Goal: Information Seeking & Learning: Find specific page/section

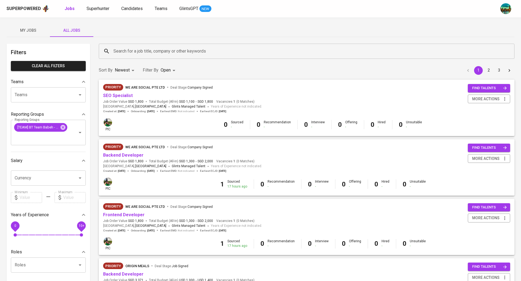
click at [148, 48] on input "Search for a job title, company or other keywords" at bounding box center [308, 51] width 392 height 10
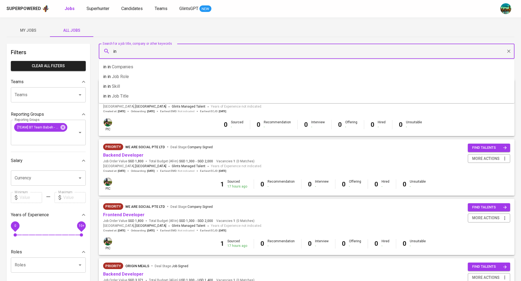
type input "i"
click at [63, 127] on icon at bounding box center [63, 128] width 6 height 6
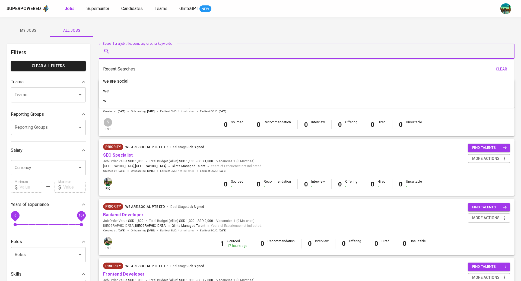
click at [132, 51] on input "Search for a job title, company or other keywords" at bounding box center [308, 51] width 392 height 10
type input "innocean"
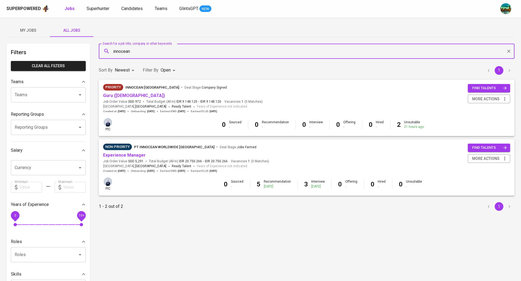
click at [169, 69] on body "Superpowered Jobs Superhunter Candidates Teams GlintsGPT NEW My Jobs All Jobs F…" at bounding box center [260, 185] width 521 height 370
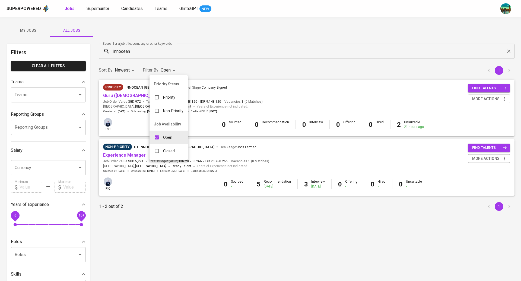
click at [166, 136] on p "Open" at bounding box center [167, 137] width 9 height 5
checkbox input "false"
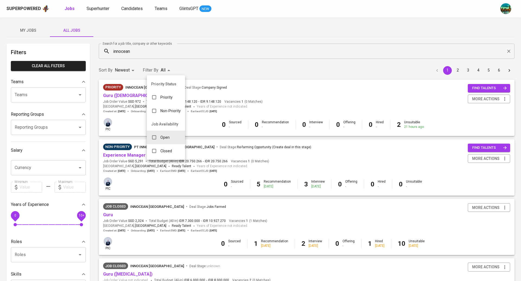
click at [168, 149] on p "Closed" at bounding box center [166, 150] width 12 height 5
type input "CLOSE"
checkbox input "true"
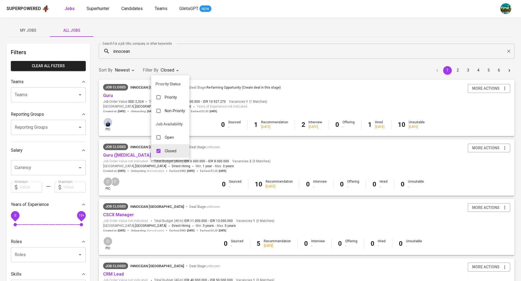
click at [219, 33] on div at bounding box center [260, 140] width 521 height 281
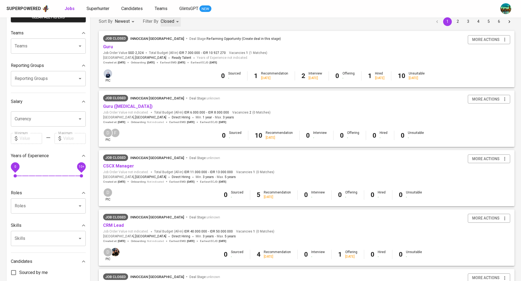
scroll to position [41, 0]
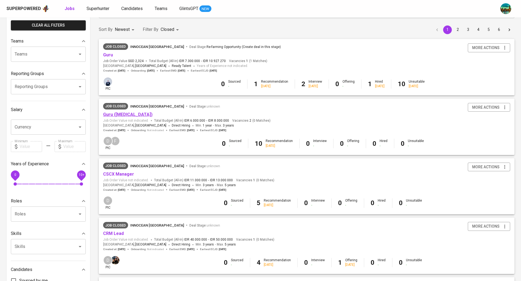
click at [116, 114] on link "Guru ([MEDICAL_DATA])" at bounding box center [127, 114] width 49 height 5
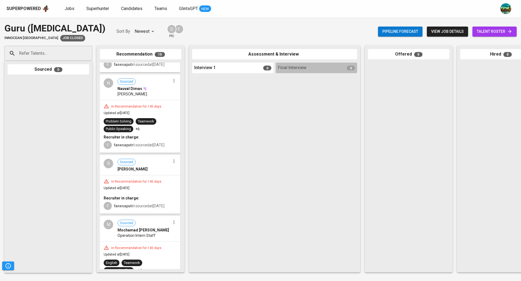
scroll to position [590, 0]
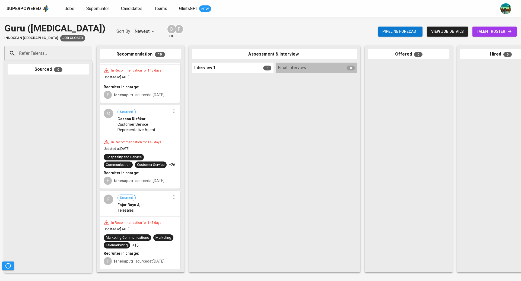
click at [160, 136] on div "In Recommendation for 145 days Updated at [DATE] Hospitality and Service Commun…" at bounding box center [139, 162] width 79 height 52
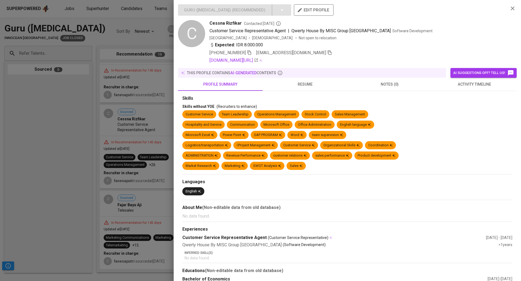
scroll to position [577, 0]
click at [301, 89] on button "resume" at bounding box center [305, 84] width 85 height 13
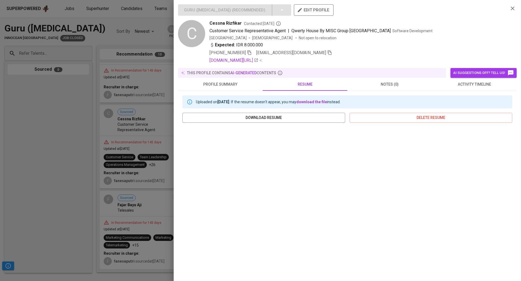
click at [134, 178] on div at bounding box center [260, 140] width 521 height 281
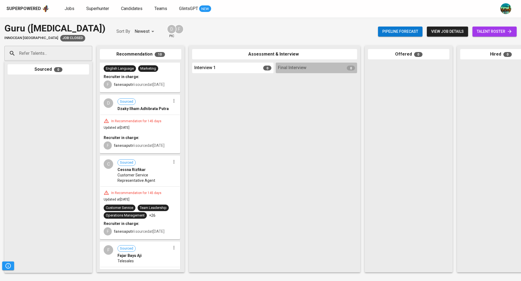
scroll to position [518, 0]
click at [153, 148] on div "In Recommendation for 145 days Updated at [DATE] Recruiter in charge: F fanesap…" at bounding box center [139, 135] width 79 height 38
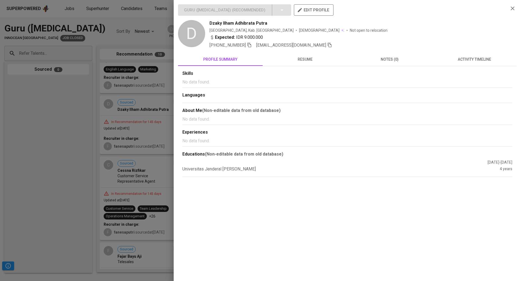
click at [136, 137] on div at bounding box center [260, 140] width 521 height 281
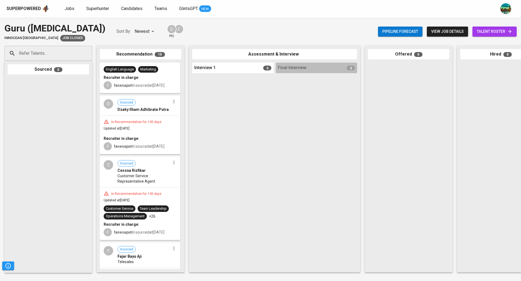
click at [141, 88] on div "fanesaputri sourced at [DATE]" at bounding box center [139, 85] width 50 height 5
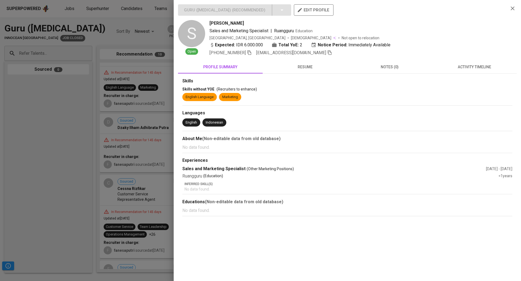
scroll to position [489, 0]
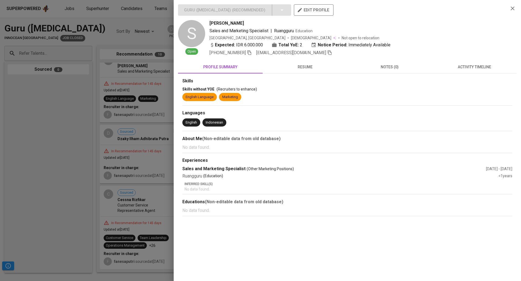
click at [148, 90] on div at bounding box center [260, 140] width 521 height 281
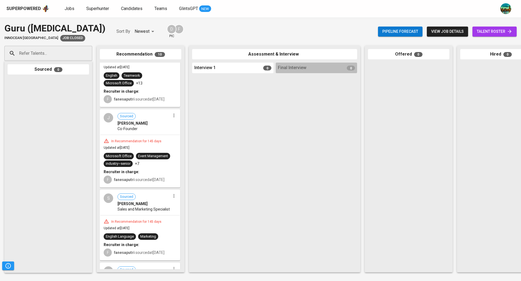
scroll to position [351, 0]
click at [150, 141] on div "In Recommendation for 145 days Updated at [DATE] Microsoft Office Event Managem…" at bounding box center [139, 161] width 79 height 52
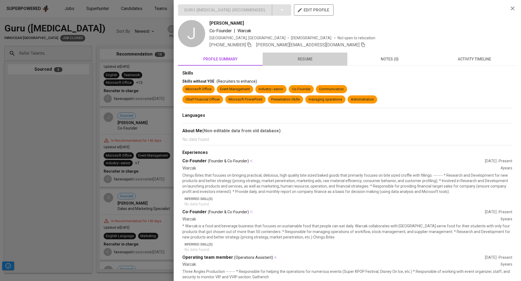
click at [302, 57] on span "resume" at bounding box center [305, 59] width 78 height 7
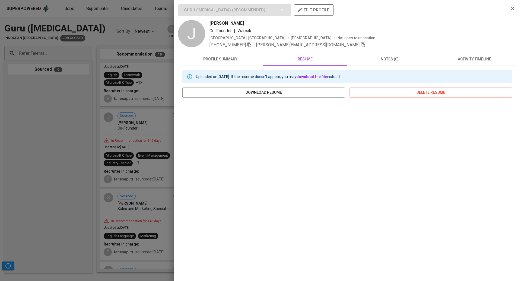
click at [133, 131] on div at bounding box center [260, 140] width 521 height 281
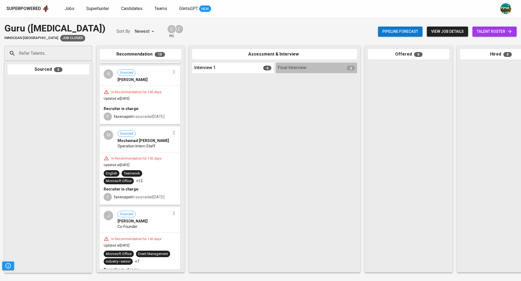
scroll to position [301, 0]
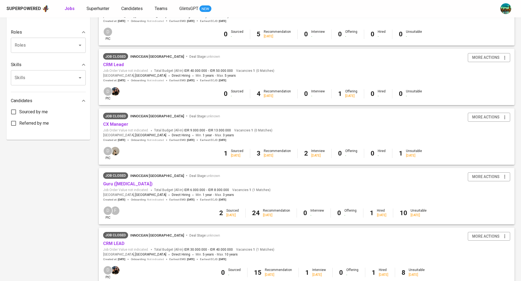
scroll to position [223, 0]
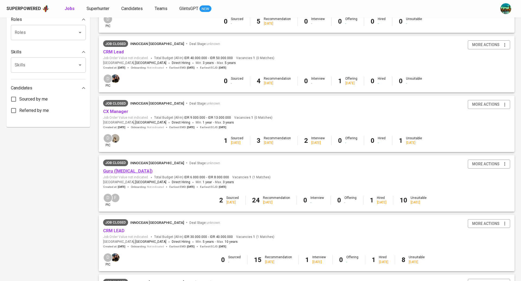
click at [116, 170] on link "Guru ([MEDICAL_DATA])" at bounding box center [127, 171] width 49 height 5
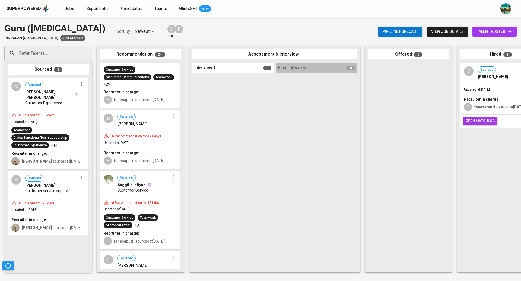
scroll to position [691, 0]
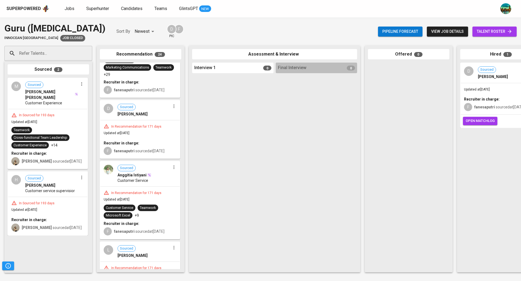
click at [157, 201] on div "In Recommendation for 171 days Updated at [DATE] Customer Service Teamwork Micr…" at bounding box center [139, 213] width 79 height 52
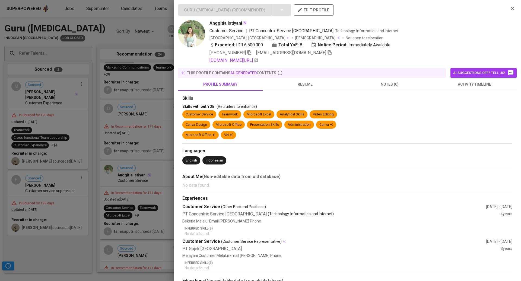
click at [302, 87] on span "resume" at bounding box center [305, 84] width 78 height 7
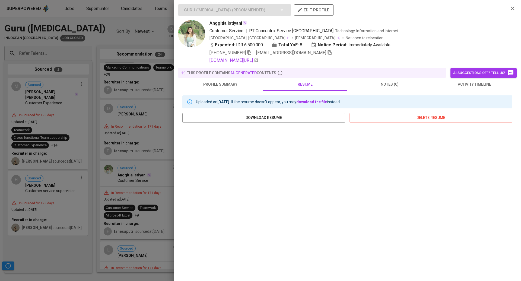
click at [451, 83] on span "activity timeline" at bounding box center [474, 84] width 78 height 7
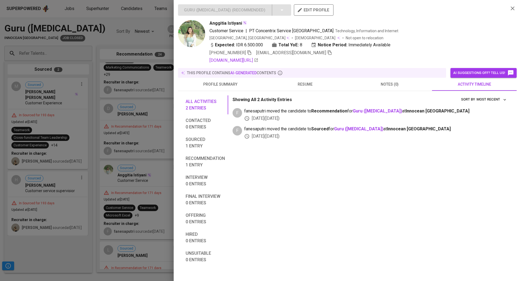
click at [222, 84] on span "profile summary" at bounding box center [220, 84] width 78 height 7
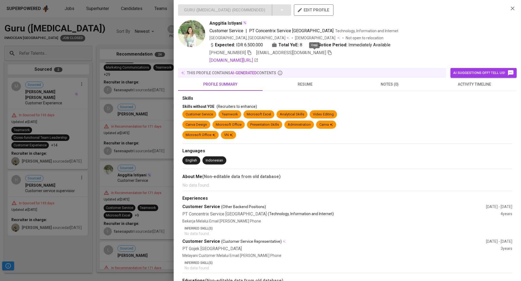
click at [327, 53] on icon "button" at bounding box center [329, 52] width 5 height 5
click at [154, 189] on div at bounding box center [260, 140] width 521 height 281
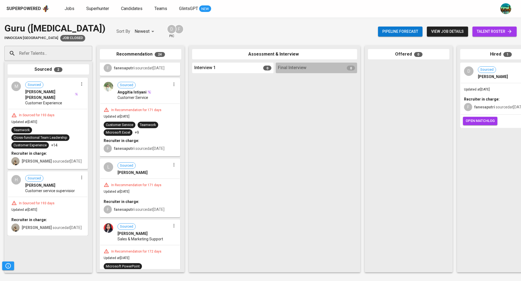
scroll to position [801, 0]
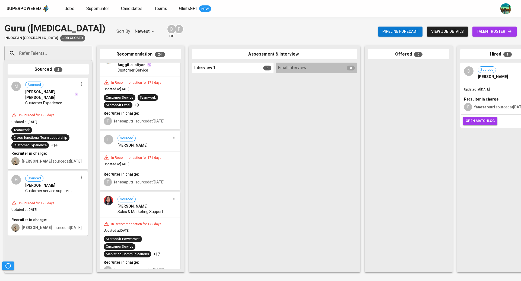
click at [158, 183] on div "In Recommendation for 171 days Updated at [DATE] Recruiter in charge: F fanesap…" at bounding box center [139, 171] width 79 height 38
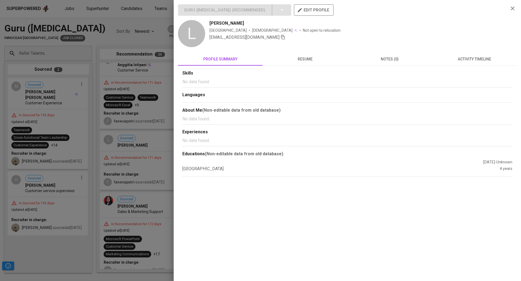
click at [478, 57] on span "activity timeline" at bounding box center [474, 59] width 78 height 7
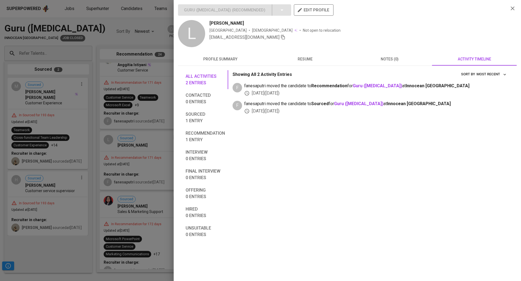
click at [122, 178] on div at bounding box center [260, 140] width 521 height 281
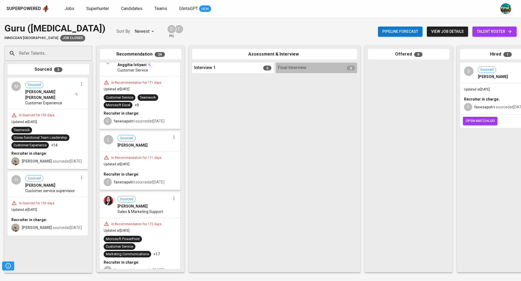
click at [122, 215] on span "Sales & Marketing Support" at bounding box center [141, 211] width 46 height 5
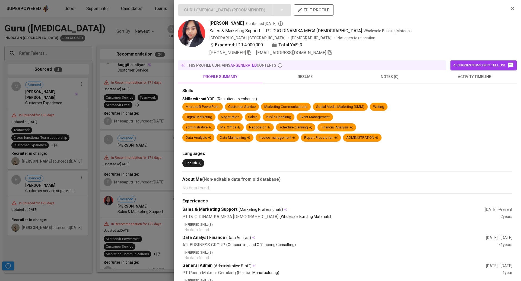
click at [474, 80] on button "activity timeline" at bounding box center [474, 76] width 85 height 13
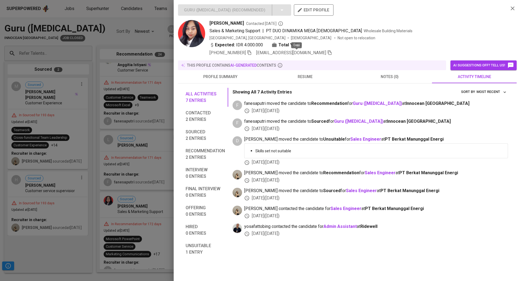
click at [327, 51] on icon "button" at bounding box center [329, 52] width 5 height 5
click at [117, 195] on div at bounding box center [260, 140] width 521 height 281
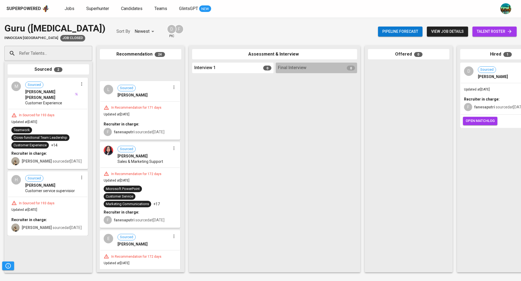
scroll to position [932, 0]
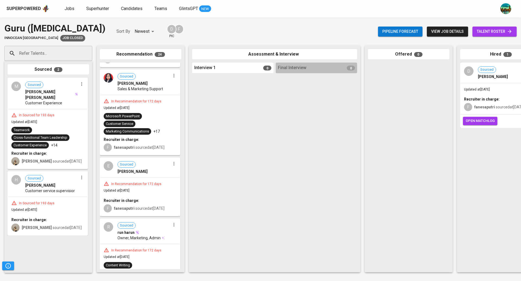
click at [134, 187] on div "In Recommendation for 172 days" at bounding box center [136, 184] width 55 height 5
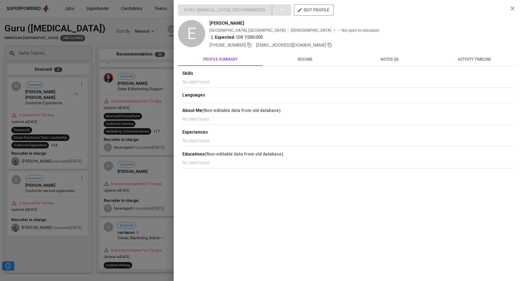
click at [306, 59] on span "resume" at bounding box center [305, 59] width 78 height 7
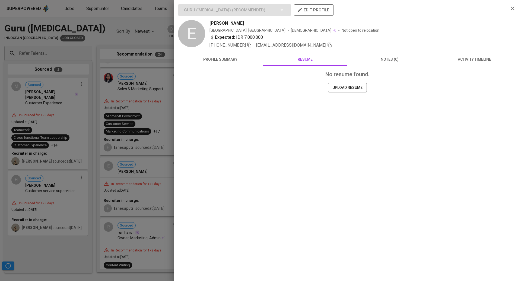
drag, startPoint x: 257, startPoint y: 22, endPoint x: 206, endPoint y: 23, distance: 51.0
click at [206, 23] on div "E [PERSON_NAME] [GEOGRAPHIC_DATA], [GEOGRAPHIC_DATA] [DEMOGRAPHIC_DATA] Not ope…" at bounding box center [341, 34] width 326 height 28
copy span "[PERSON_NAME]"
click at [129, 207] on div at bounding box center [260, 140] width 521 height 281
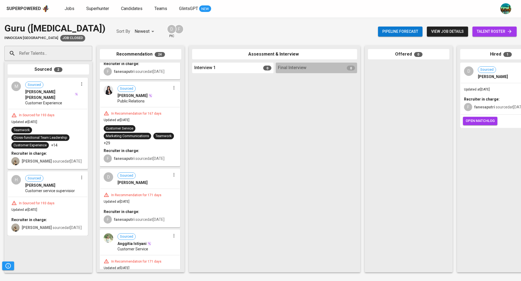
scroll to position [619, 0]
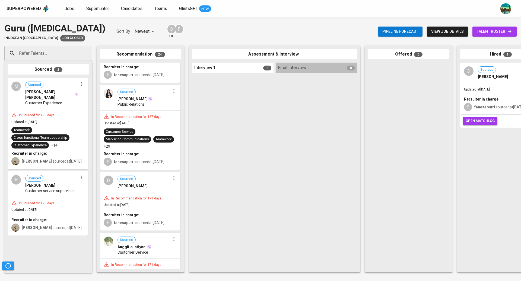
click at [149, 107] on div "Public Relations" at bounding box center [144, 104] width 53 height 5
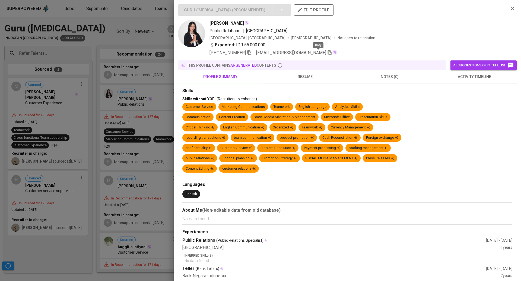
click at [328, 52] on icon "button" at bounding box center [330, 52] width 4 height 5
click at [137, 148] on div at bounding box center [260, 140] width 521 height 281
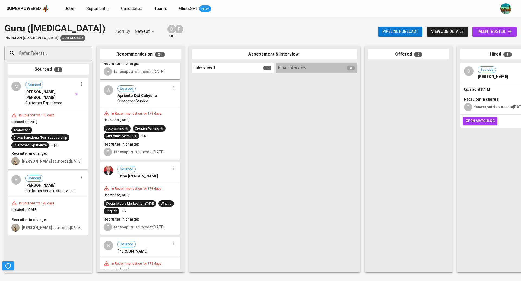
scroll to position [1302, 0]
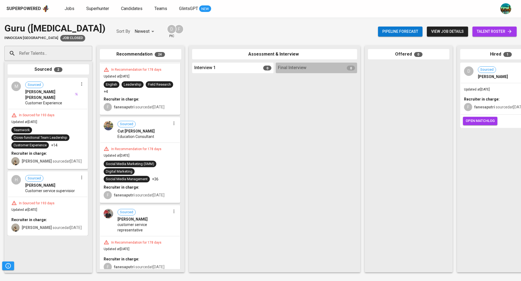
scroll to position [1656, 0]
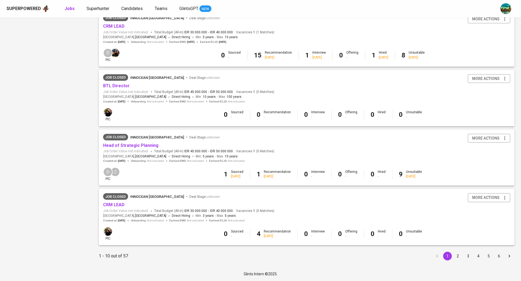
scroll to position [430, 0]
click at [457, 259] on button "2" at bounding box center [458, 256] width 9 height 9
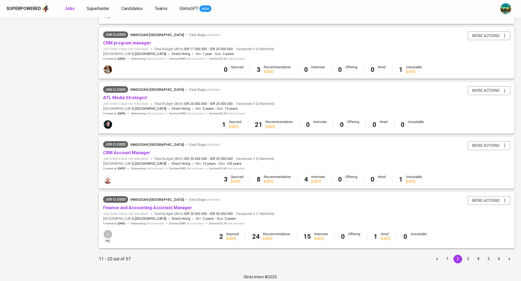
scroll to position [410, 0]
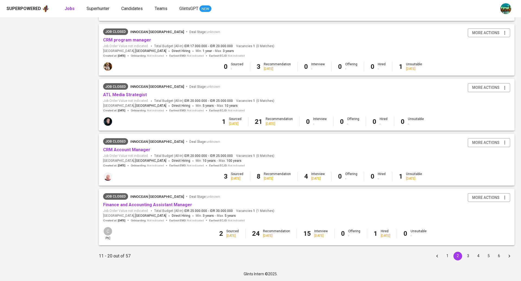
click at [468, 257] on button "3" at bounding box center [468, 256] width 9 height 9
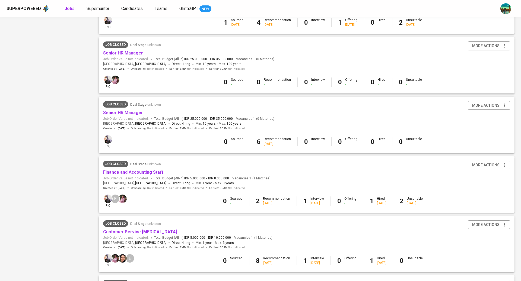
scroll to position [430, 0]
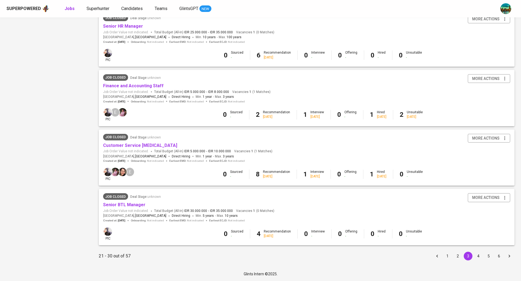
click at [461, 257] on button "2" at bounding box center [458, 256] width 9 height 9
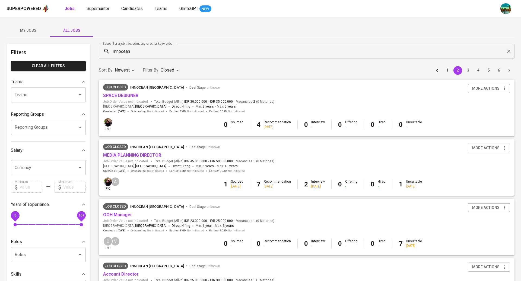
click at [457, 255] on div "D pic V 0 Sourced - 0 Recommendation - 0 Interview - 0 Offering - 0 Hired - 7 U…" at bounding box center [307, 246] width 416 height 18
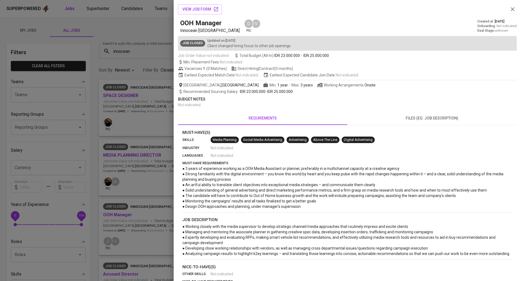
click at [133, 191] on div at bounding box center [260, 140] width 521 height 281
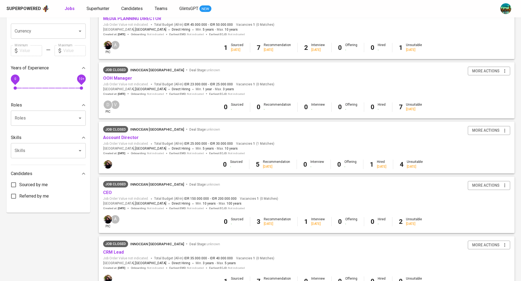
scroll to position [410, 0]
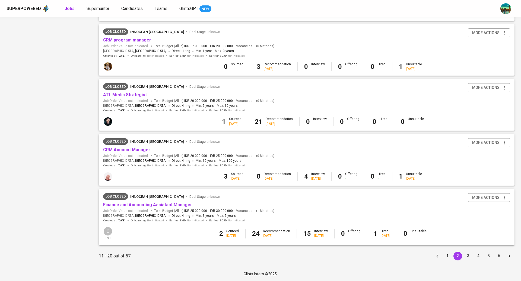
click at [448, 256] on button "1" at bounding box center [447, 256] width 9 height 9
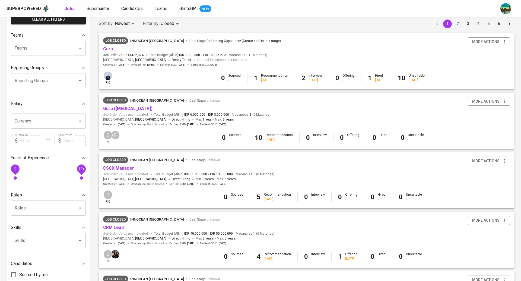
scroll to position [56, 0]
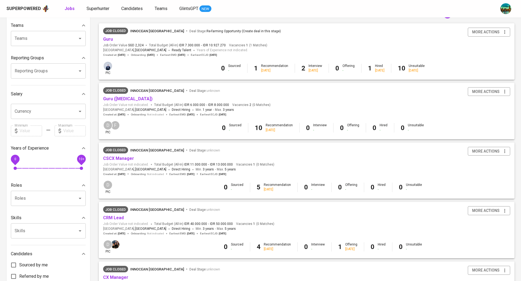
click at [281, 167] on div "Job Closed Innocean Indonesia Deal Stage : unknown CSCX Manager Job Order Value…" at bounding box center [306, 161] width 407 height 29
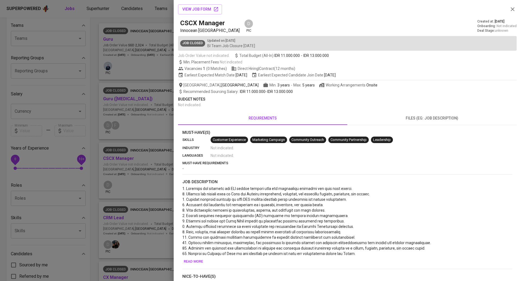
click at [121, 175] on div at bounding box center [260, 140] width 521 height 281
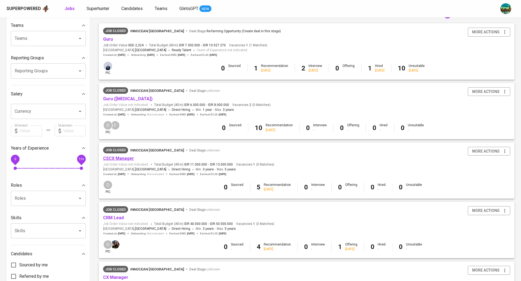
click at [115, 159] on link "CSCX Manager" at bounding box center [118, 158] width 31 height 5
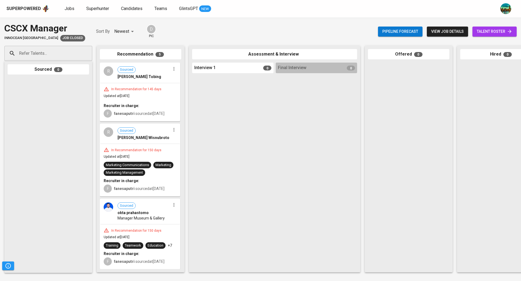
click at [161, 97] on div "In Recommendation for 145 days Updated at [DATE] Recruiter in charge: F fanesap…" at bounding box center [139, 102] width 79 height 38
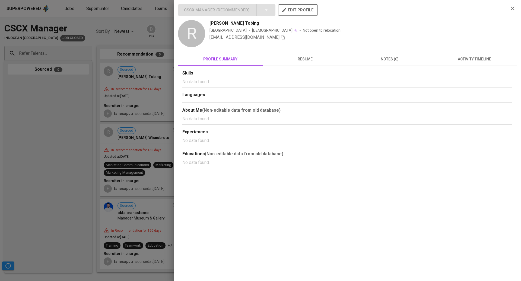
click at [303, 57] on span "resume" at bounding box center [305, 59] width 78 height 7
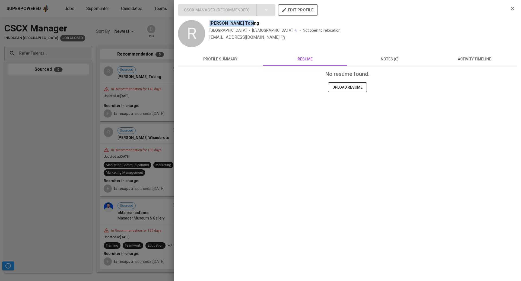
drag, startPoint x: 255, startPoint y: 22, endPoint x: 208, endPoint y: 24, distance: 47.5
click at [208, 24] on div "R Roni Lambok Tobing Indonesia Male Not open to relocation ronilamboktobing@gma…" at bounding box center [341, 34] width 326 height 28
copy span "Roni Lambok Tobing"
click at [109, 117] on div at bounding box center [260, 140] width 521 height 281
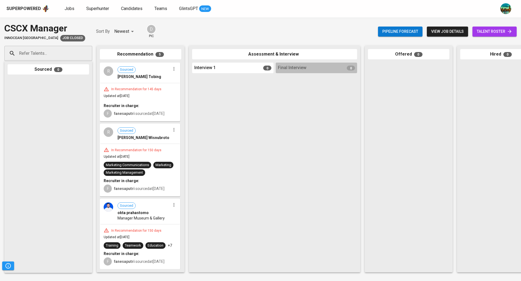
click at [134, 149] on div "In Recommendation for 150 days Updated at Mar 14, 2025 Marketing Communications…" at bounding box center [139, 170] width 79 height 52
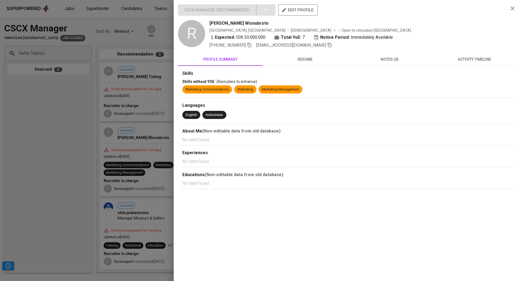
click at [303, 54] on button "resume" at bounding box center [305, 59] width 85 height 13
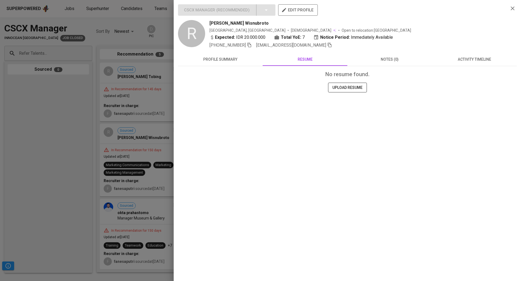
click at [56, 233] on div at bounding box center [260, 140] width 521 height 281
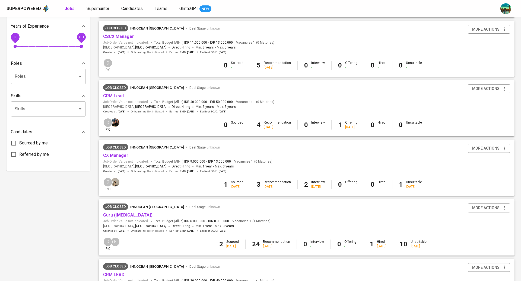
scroll to position [181, 0]
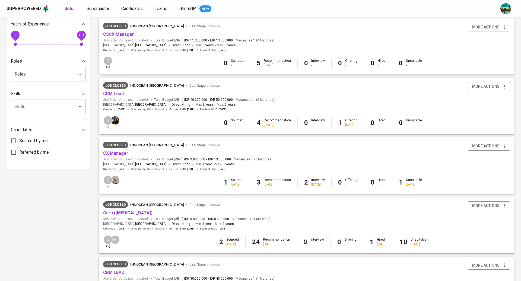
click at [118, 153] on link "CX Manager" at bounding box center [115, 153] width 25 height 5
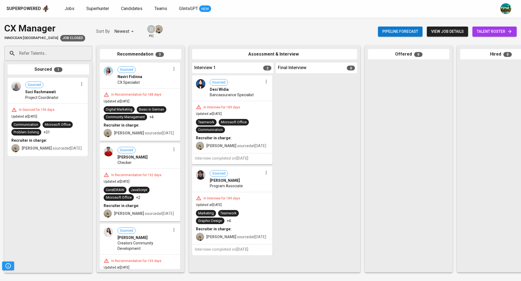
click at [156, 77] on div "Naviri Fidinna" at bounding box center [144, 76] width 53 height 5
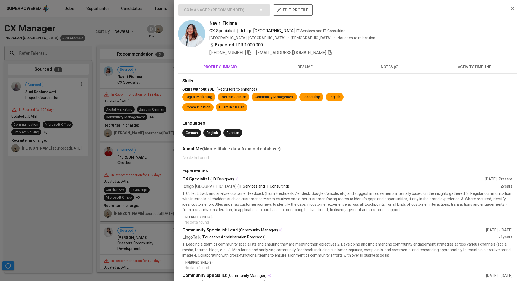
click at [300, 68] on span "resume" at bounding box center [305, 67] width 78 height 7
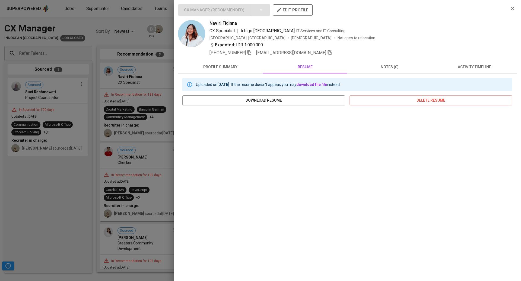
click at [264, 12] on div "CX Manager ( Recommended ) edit profile" at bounding box center [341, 12] width 326 height 16
click at [231, 68] on span "profile summary" at bounding box center [220, 67] width 78 height 7
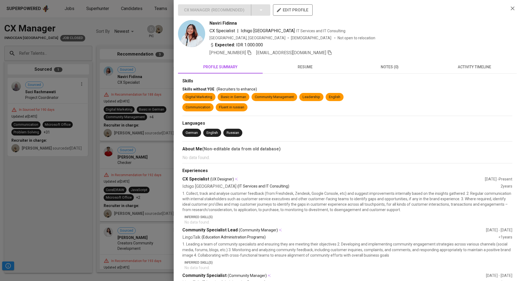
click at [393, 66] on span "notes (0)" at bounding box center [390, 67] width 78 height 7
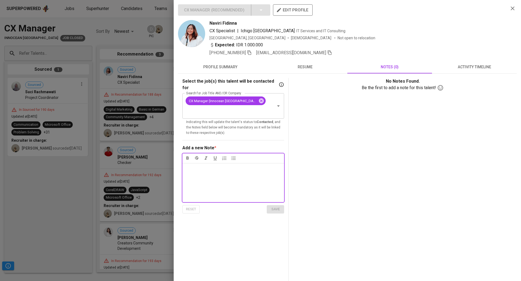
click at [477, 65] on span "activity timeline" at bounding box center [474, 67] width 78 height 7
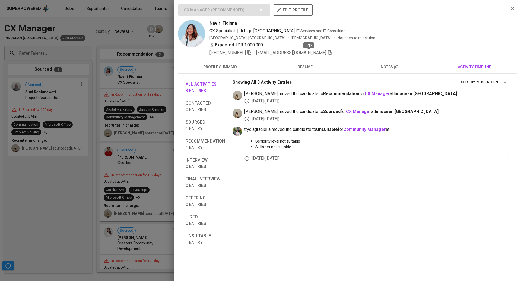
click at [328, 52] on icon "button" at bounding box center [330, 52] width 4 height 5
click at [121, 163] on div at bounding box center [260, 140] width 521 height 281
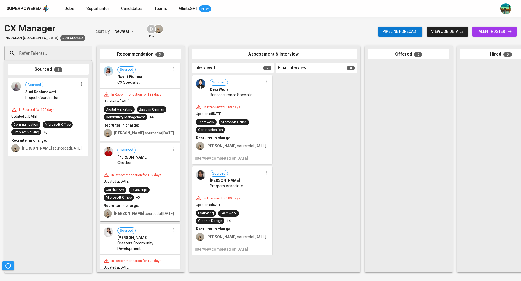
click at [126, 168] on div "Sourced Ginta Ginting Checker" at bounding box center [139, 156] width 79 height 25
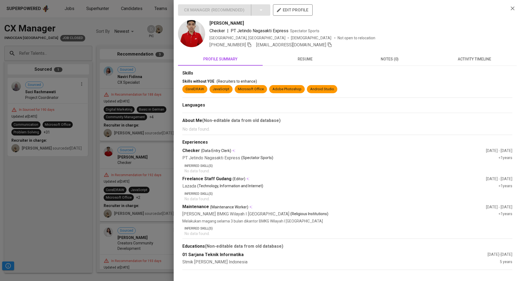
click at [311, 59] on span "resume" at bounding box center [305, 59] width 78 height 7
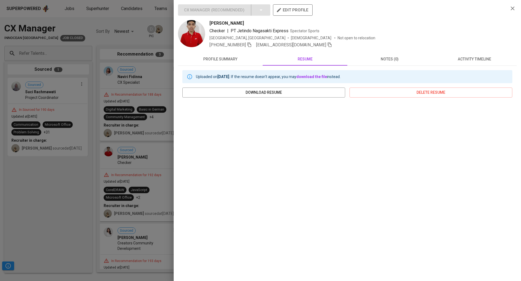
click at [132, 184] on div at bounding box center [260, 140] width 521 height 281
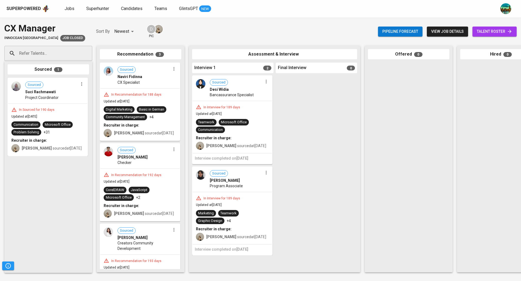
scroll to position [45, 0]
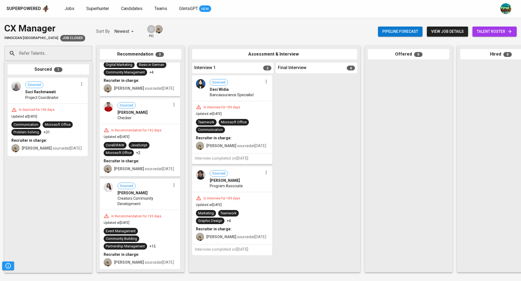
click at [150, 200] on span "Creators Community Development" at bounding box center [144, 201] width 53 height 11
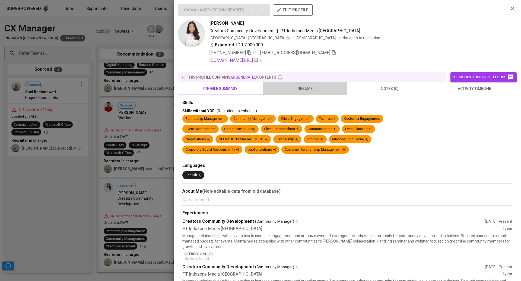
click at [309, 82] on button "resume" at bounding box center [305, 88] width 85 height 13
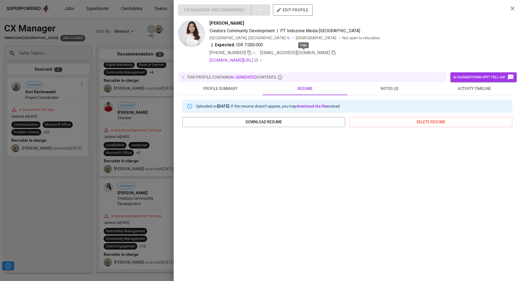
click at [331, 53] on icon "button" at bounding box center [333, 52] width 5 height 5
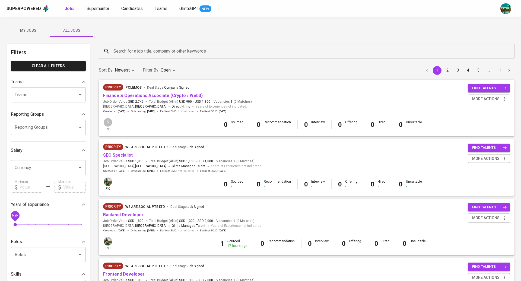
click at [121, 49] on input "Search for a job title, company or other keywords" at bounding box center [308, 51] width 392 height 10
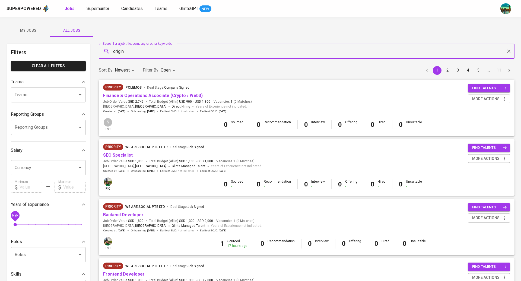
type input "origin"
